Goal: Feedback & Contribution: Contribute content

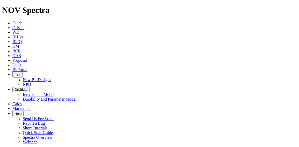
drag, startPoint x: 197, startPoint y: 30, endPoint x: 139, endPoint y: 32, distance: 57.6
paste input "S316135"
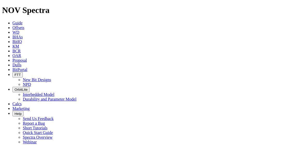
type input "S316135"
select select "number:2"
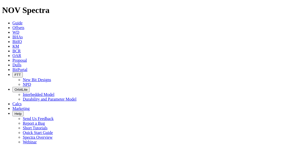
select select "number:4"
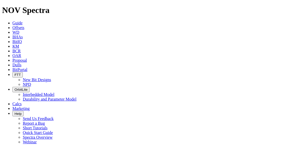
select select "string:BT"
select select "string:S"
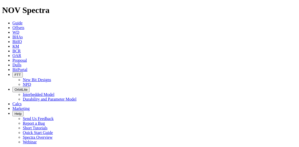
select select "string:S"
select select "string:X"
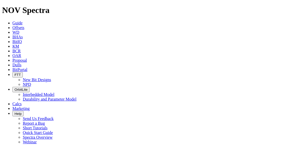
select select "string:X"
select select "string:I"
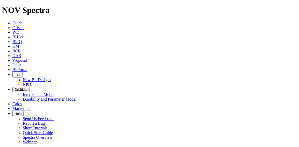
select select "string:I"
select select "string:WT"
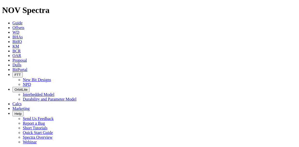
select select "string:LIH"
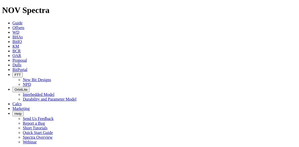
select select "string:LIH"
select select "string:PR"
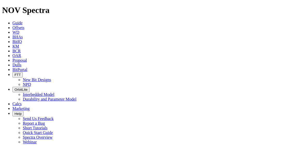
scroll to position [0, 0]
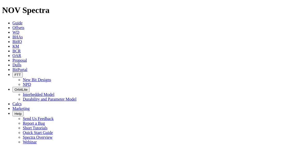
scroll to position [207, 0]
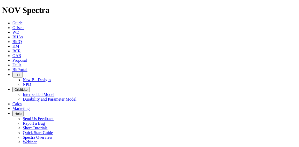
select select "string:A"
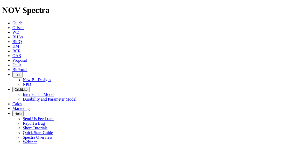
drag, startPoint x: 95, startPoint y: 124, endPoint x: 88, endPoint y: 109, distance: 16.7
drag, startPoint x: 88, startPoint y: 108, endPoint x: 84, endPoint y: 123, distance: 15.3
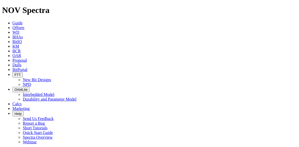
drag, startPoint x: 142, startPoint y: 105, endPoint x: 156, endPoint y: 105, distance: 13.5
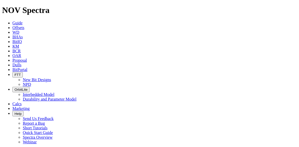
scroll to position [207, 0]
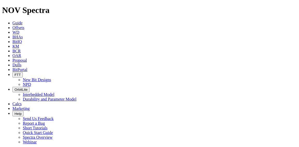
type input "8/5/25"
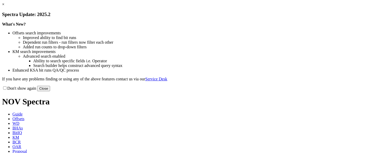
click at [50, 91] on button "Close" at bounding box center [43, 88] width 13 height 5
